Goal: Information Seeking & Learning: Find contact information

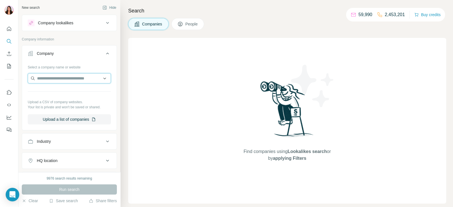
click at [81, 81] on input "text" at bounding box center [69, 78] width 83 height 10
paste input "**********"
type input "**********"
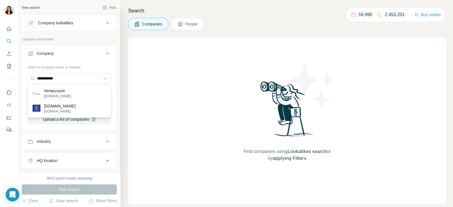
click at [79, 93] on div "Vertaccount [DOMAIN_NAME]" at bounding box center [69, 93] width 80 height 15
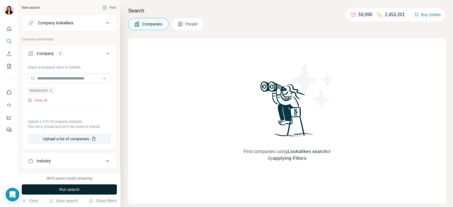
click at [105, 189] on button "Run search" at bounding box center [69, 189] width 95 height 10
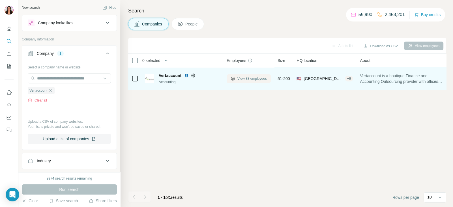
click at [240, 77] on span "View 88 employees" at bounding box center [251, 78] width 29 height 5
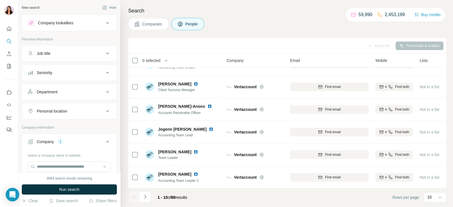
scroll to position [106, 0]
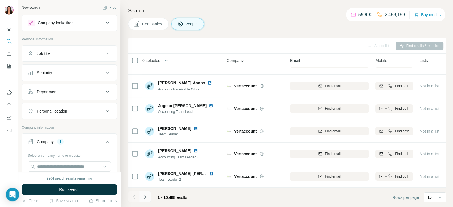
click at [147, 195] on icon "Navigate to next page" at bounding box center [145, 197] width 6 height 6
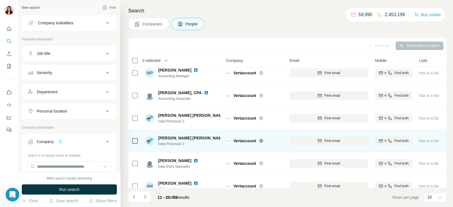
scroll to position [106, 1]
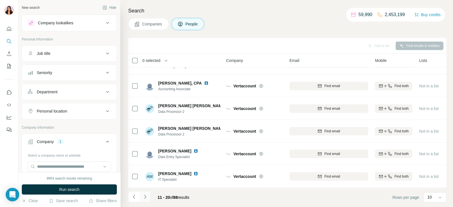
click at [148, 197] on button "Navigate to next page" at bounding box center [144, 196] width 11 height 11
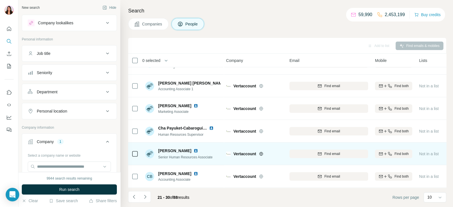
scroll to position [0, 1]
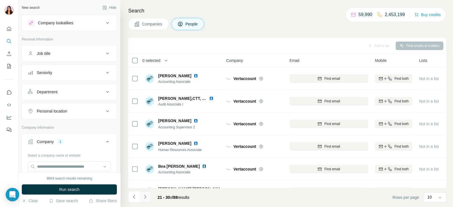
click at [141, 196] on button "Navigate to next page" at bounding box center [144, 196] width 11 height 11
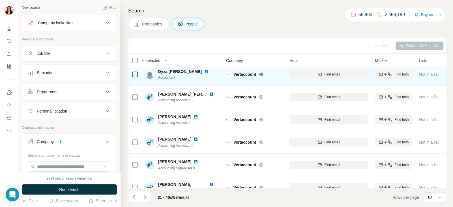
scroll to position [106, 1]
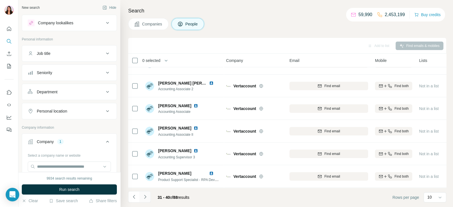
click at [146, 199] on icon "Navigate to next page" at bounding box center [145, 197] width 6 height 6
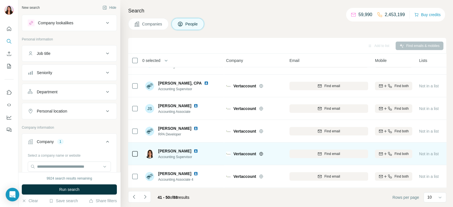
scroll to position [0, 1]
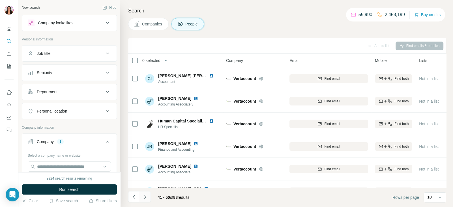
click at [147, 197] on icon "Navigate to next page" at bounding box center [145, 197] width 6 height 6
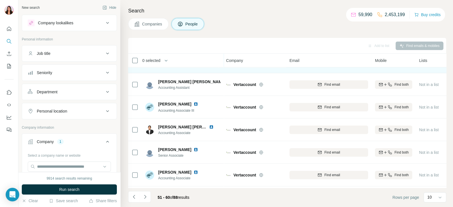
scroll to position [106, 1]
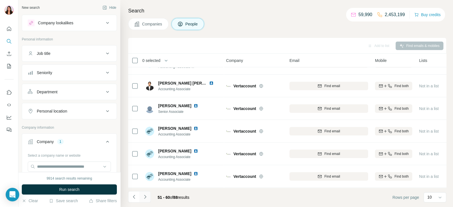
click at [150, 197] on button "Navigate to next page" at bounding box center [144, 196] width 11 height 11
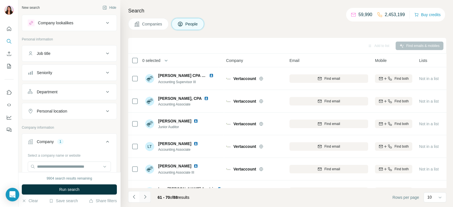
click at [145, 198] on icon "Navigate to next page" at bounding box center [145, 197] width 6 height 6
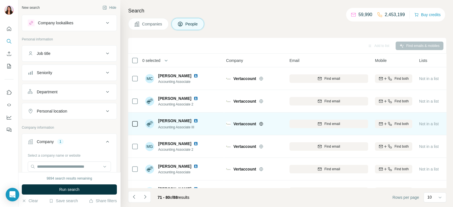
scroll to position [106, 1]
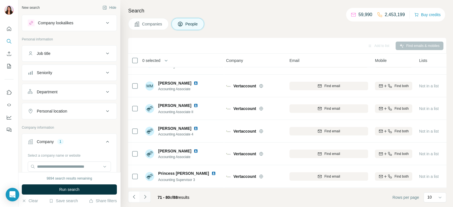
click at [148, 196] on button "Navigate to next page" at bounding box center [144, 196] width 11 height 11
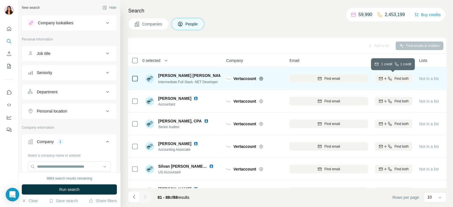
click at [388, 77] on icon "button" at bounding box center [390, 79] width 4 height 4
